Goal: Transaction & Acquisition: Purchase product/service

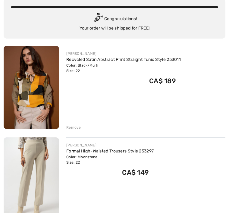
scroll to position [46, 0]
click at [153, 151] on link "Formal High-Waisted Trousers Style 253297" at bounding box center [109, 151] width 87 height 5
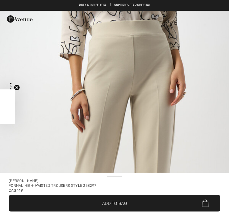
checkbox input "true"
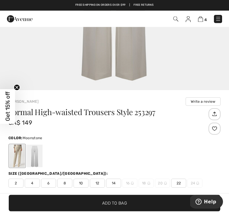
scroll to position [97, 0]
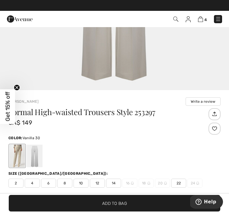
click at [37, 160] on div at bounding box center [35, 155] width 16 height 23
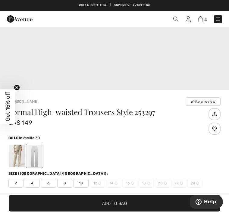
scroll to position [0, 0]
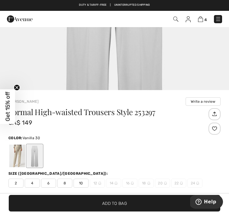
click at [20, 160] on div at bounding box center [17, 155] width 16 height 23
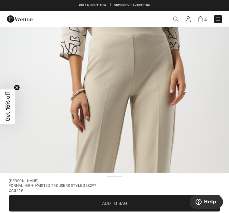
click at [196, 118] on img "1 / 5" at bounding box center [114, 182] width 229 height 343
click at [201, 19] on img at bounding box center [200, 19] width 5 height 6
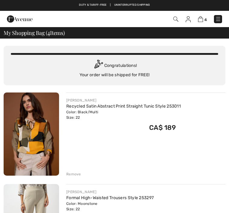
checkbox input "true"
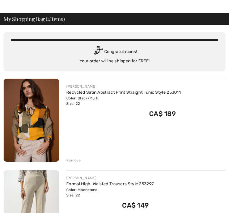
scroll to position [14, 0]
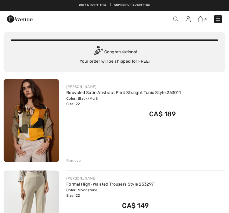
click at [83, 161] on div "Remove" at bounding box center [145, 159] width 159 height 7
click at [77, 161] on div "Remove" at bounding box center [73, 160] width 15 height 5
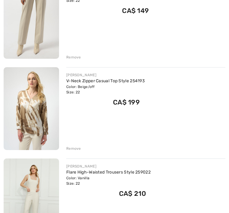
scroll to position [117, 0]
click at [79, 147] on div "Remove" at bounding box center [73, 148] width 15 height 5
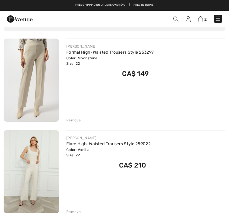
scroll to position [54, 0]
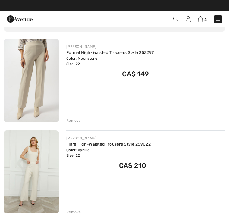
click at [42, 186] on img at bounding box center [31, 171] width 55 height 83
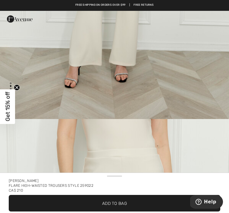
scroll to position [230, 0]
